Goal: Information Seeking & Learning: Learn about a topic

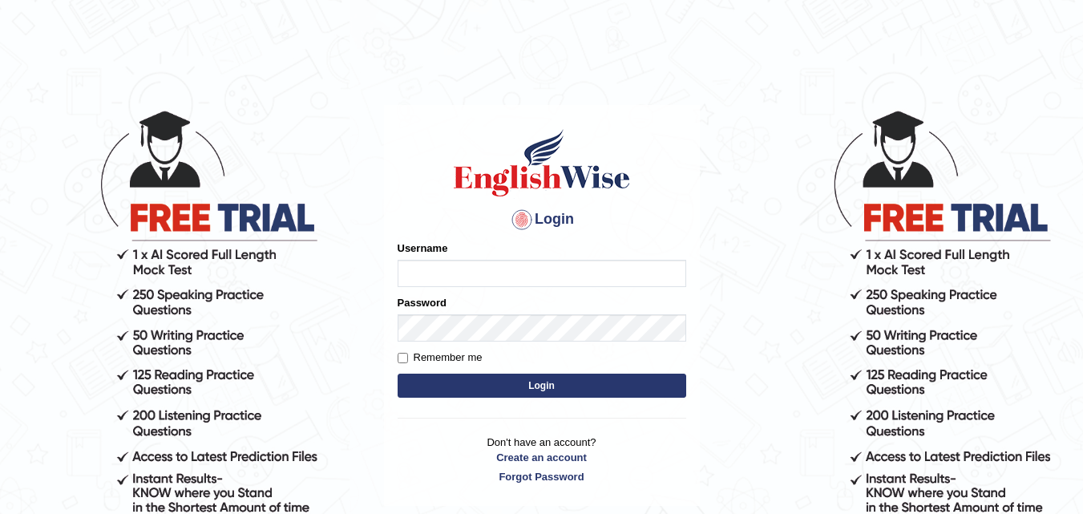
type input "simran_2301"
click at [451, 389] on button "Login" at bounding box center [542, 386] width 289 height 24
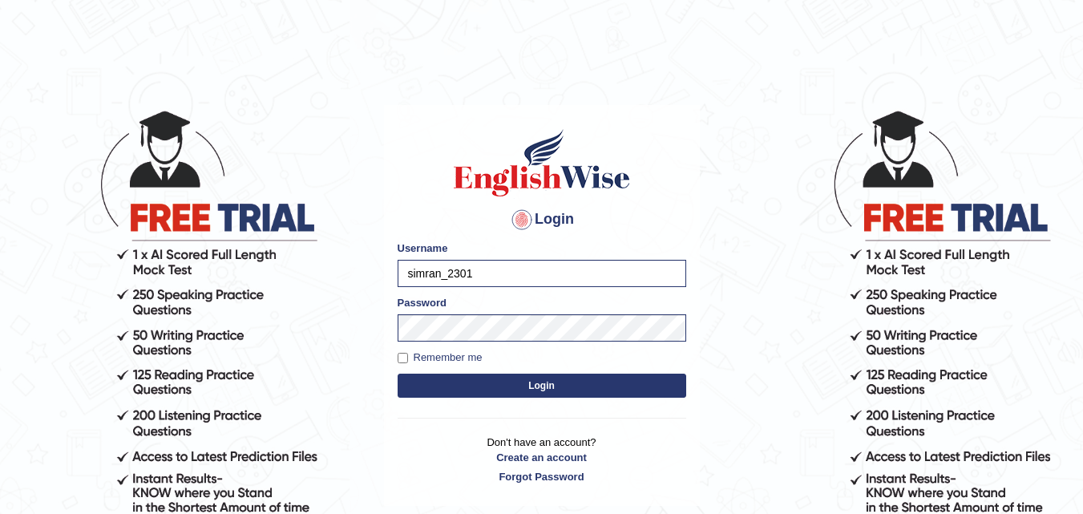
click at [451, 389] on button "Login" at bounding box center [542, 386] width 289 height 24
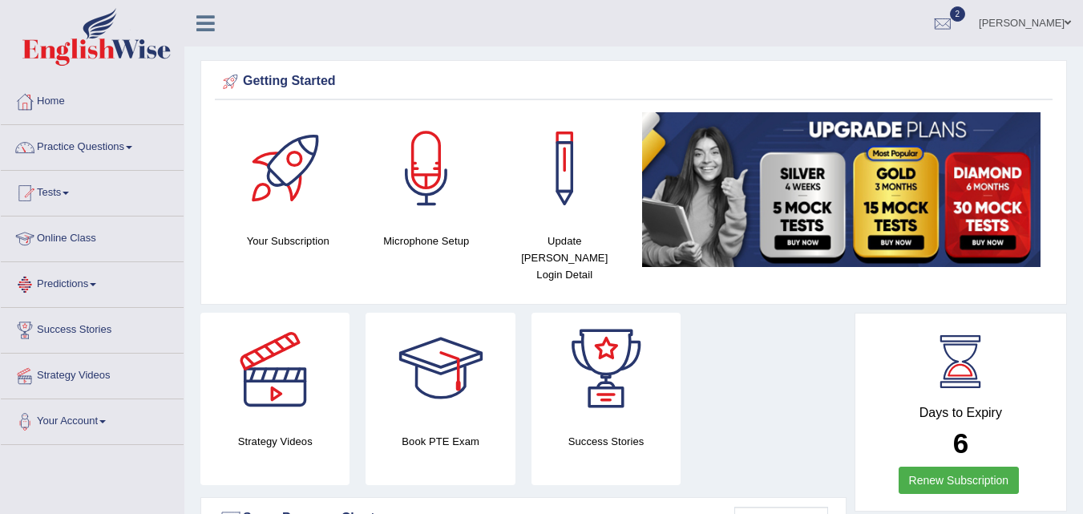
click at [81, 232] on link "Online Class" at bounding box center [92, 237] width 183 height 40
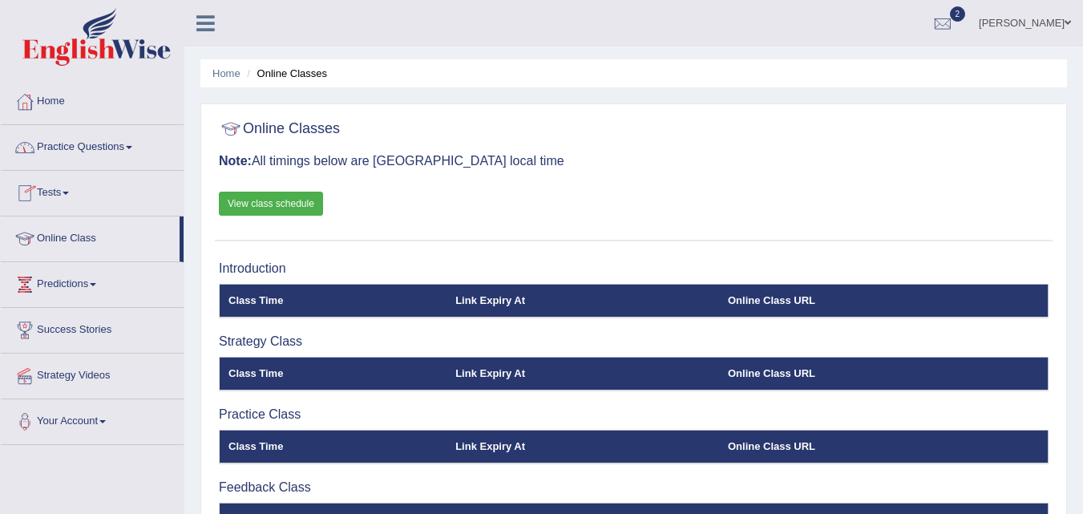
click at [277, 205] on link "View class schedule" at bounding box center [271, 204] width 104 height 24
click at [105, 157] on link "Practice Questions" at bounding box center [92, 145] width 183 height 40
click at [359, 91] on div "Home Online Classes Online Classes Note: All timings below are [GEOGRAPHIC_DATA…" at bounding box center [633, 401] width 899 height 802
click at [67, 145] on link "Practice Questions" at bounding box center [92, 145] width 183 height 40
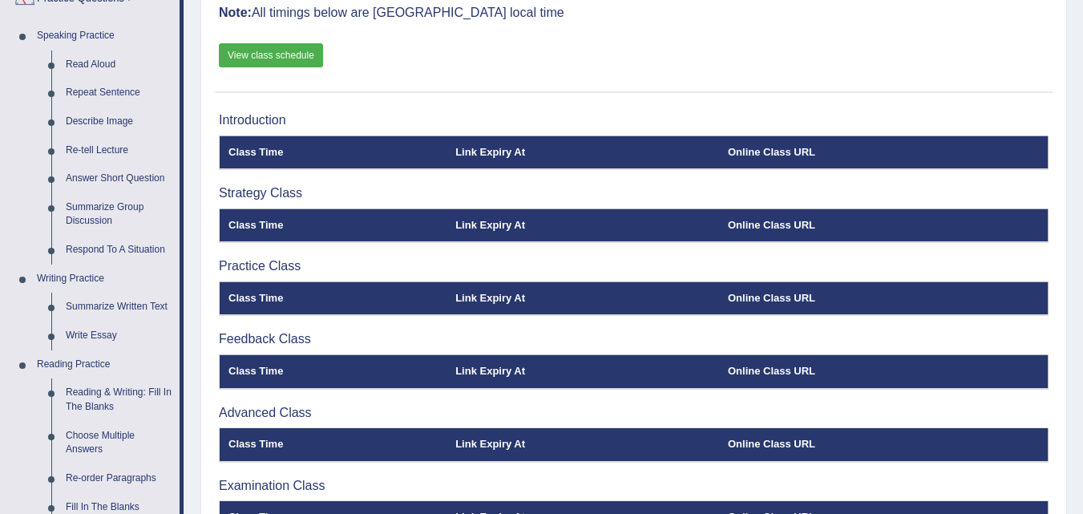
scroll to position [112, 0]
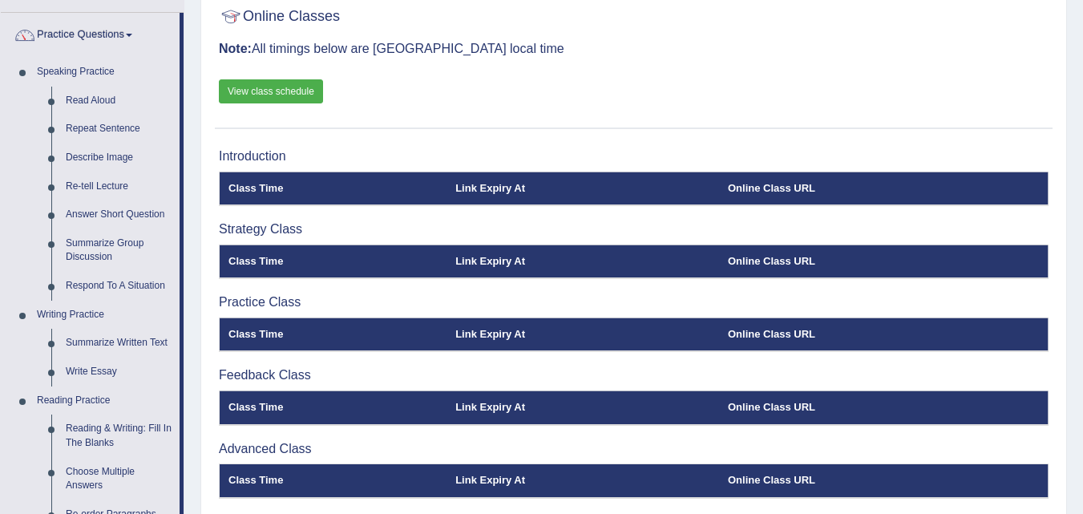
click at [80, 281] on link "Respond To A Situation" at bounding box center [119, 286] width 121 height 29
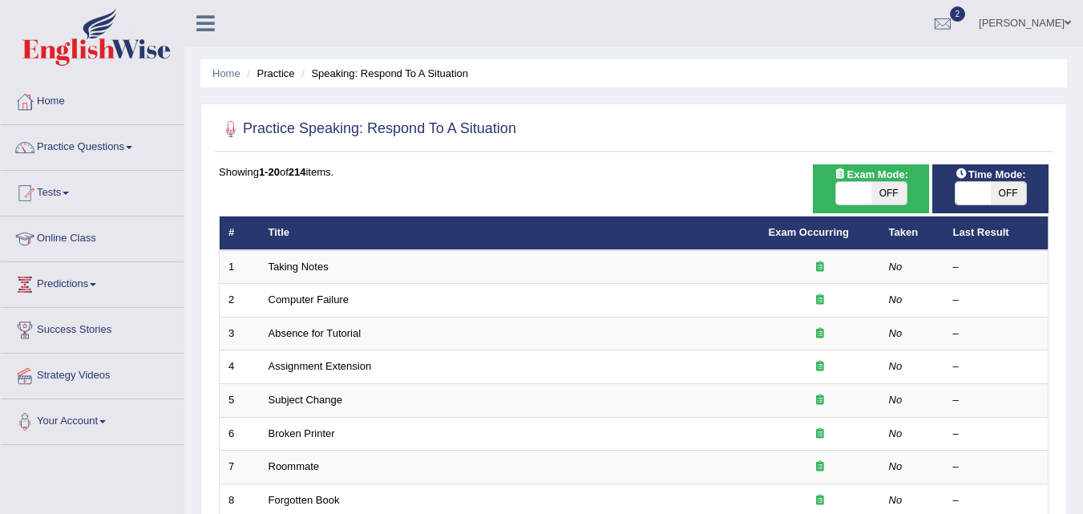
click at [290, 268] on link "Taking Notes" at bounding box center [299, 267] width 60 height 12
